Goal: Download file/media

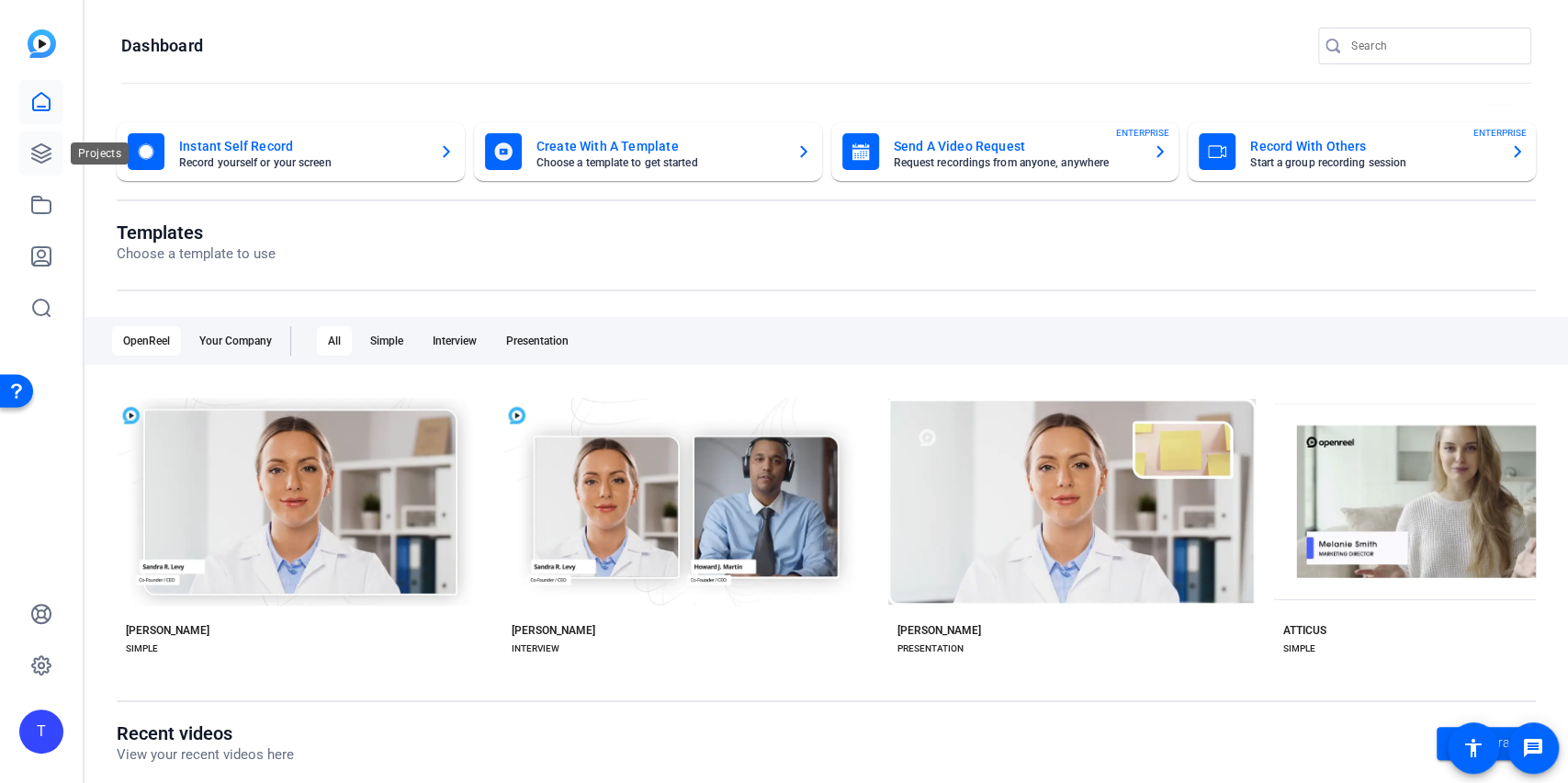
click at [35, 144] on icon at bounding box center [42, 154] width 22 height 22
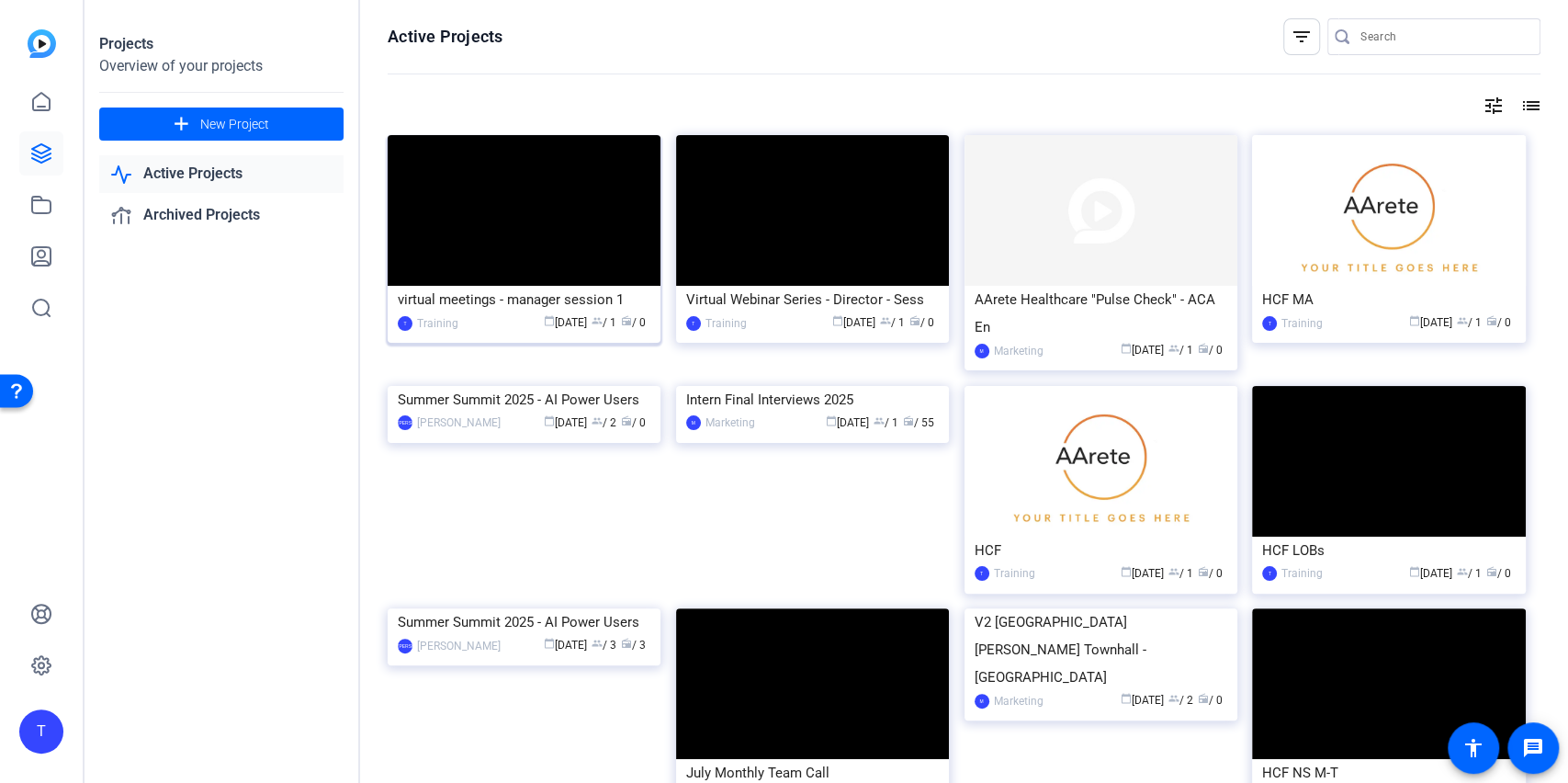
click at [478, 188] on img at bounding box center [524, 211] width 273 height 151
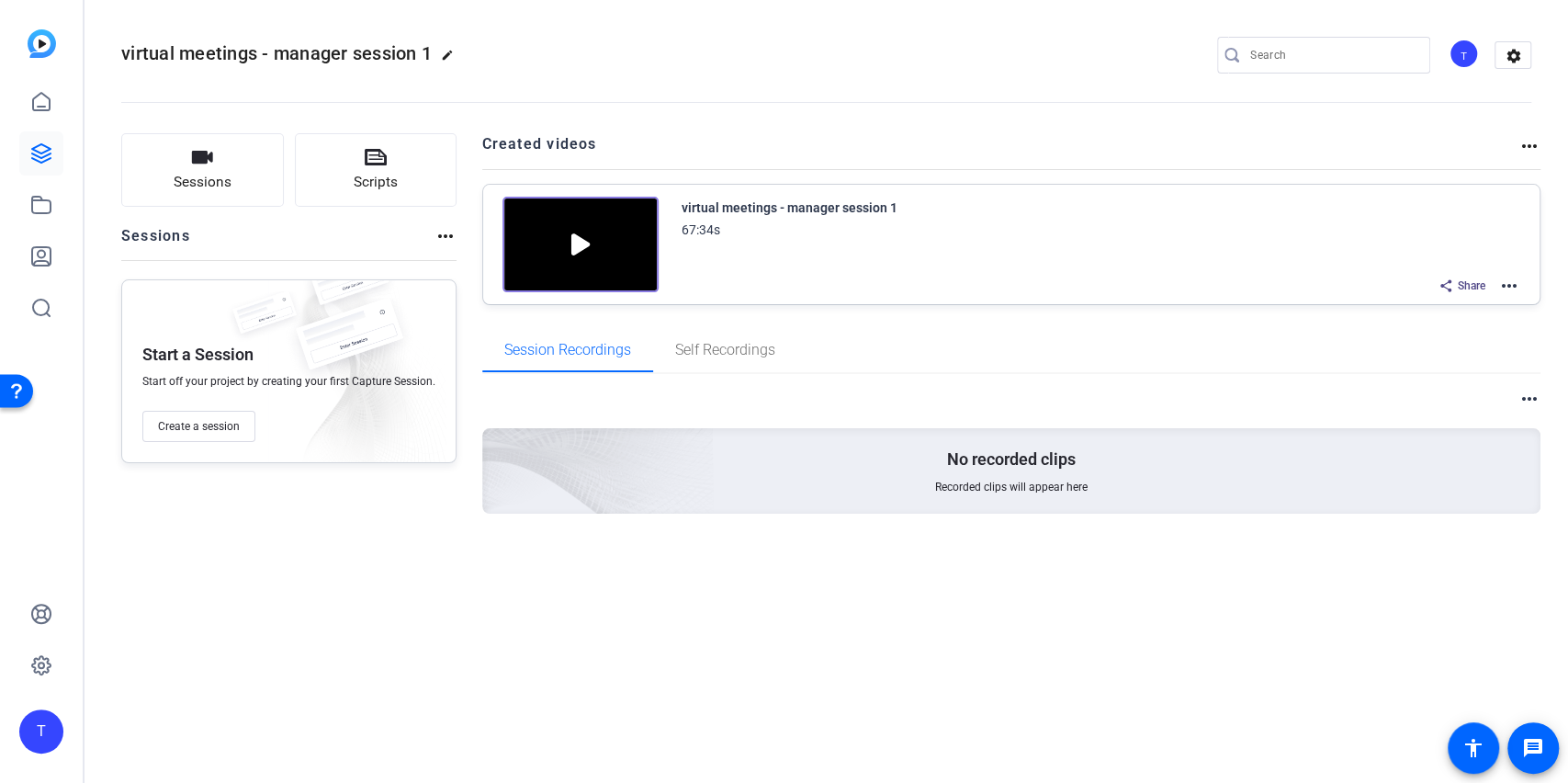
click at [1519, 283] on mat-icon "more_horiz" at bounding box center [1509, 286] width 22 height 22
click at [1412, 446] on span "Download Video" at bounding box center [1441, 445] width 128 height 22
click at [42, 152] on icon at bounding box center [41, 154] width 19 height 19
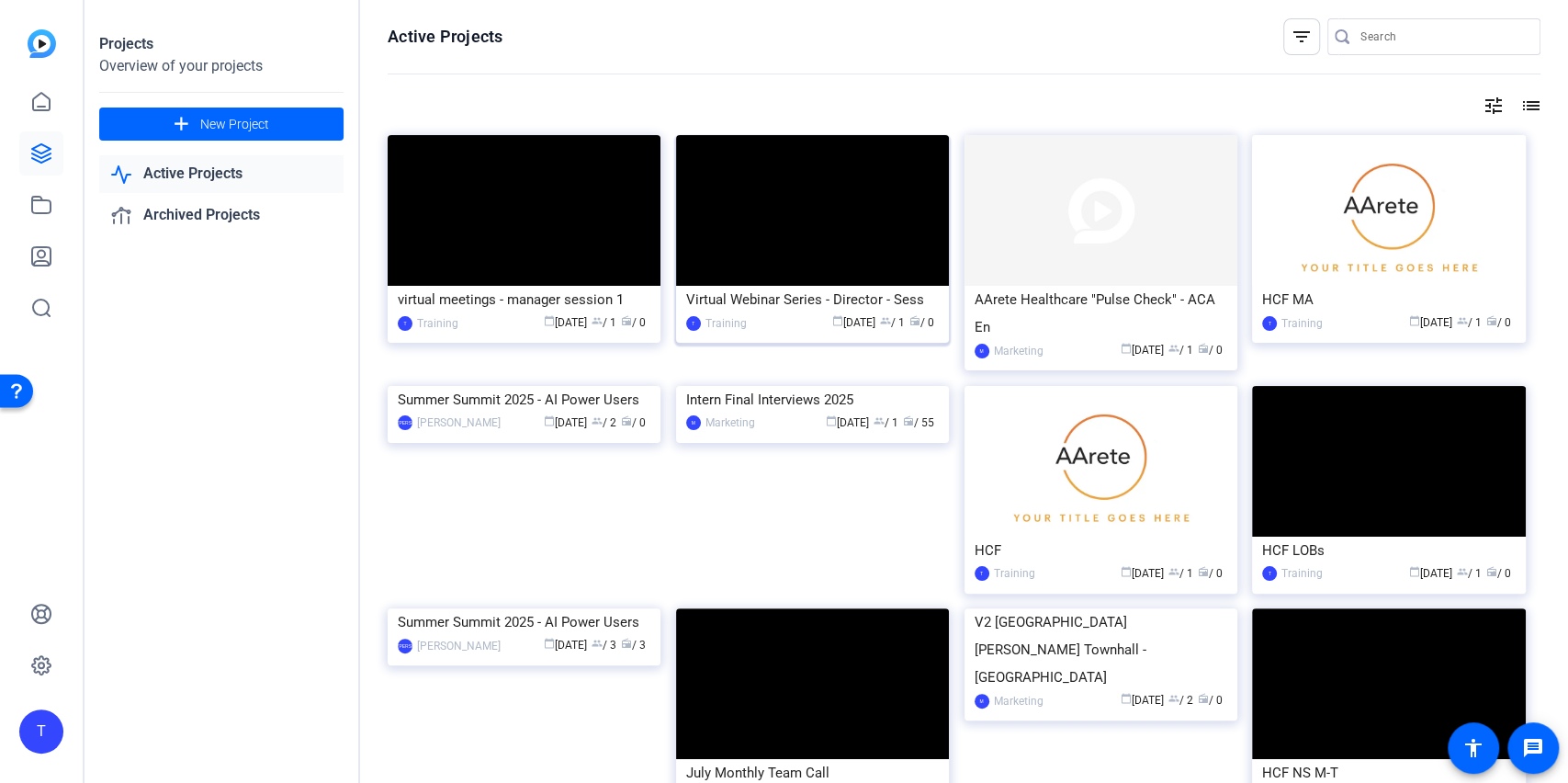
click at [824, 285] on img at bounding box center [812, 211] width 273 height 151
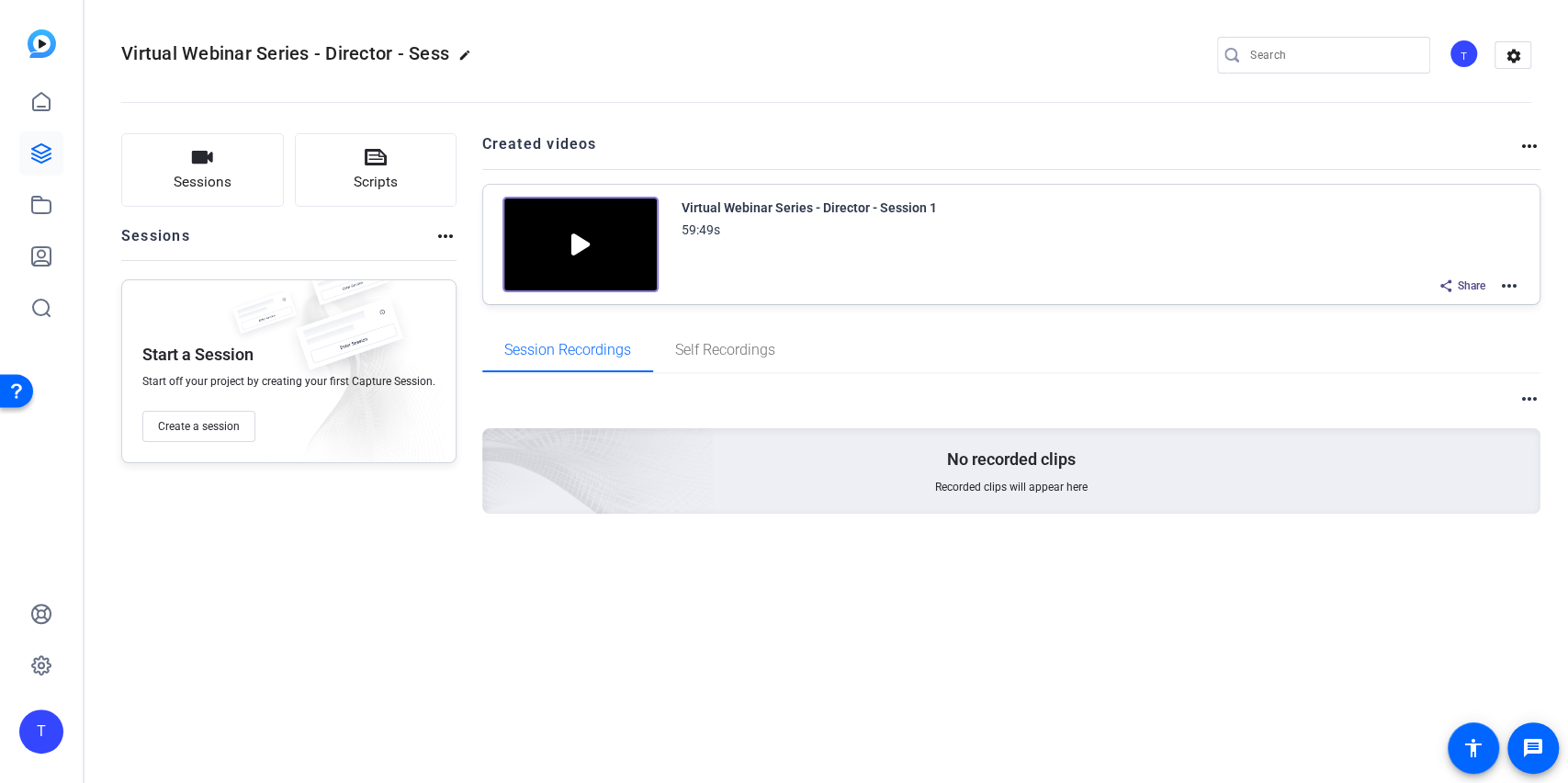
click at [1510, 288] on mat-icon "more_horiz" at bounding box center [1509, 286] width 22 height 22
click at [1422, 449] on span "Download Video" at bounding box center [1441, 445] width 128 height 22
